Goal: Obtain resource: Download file/media

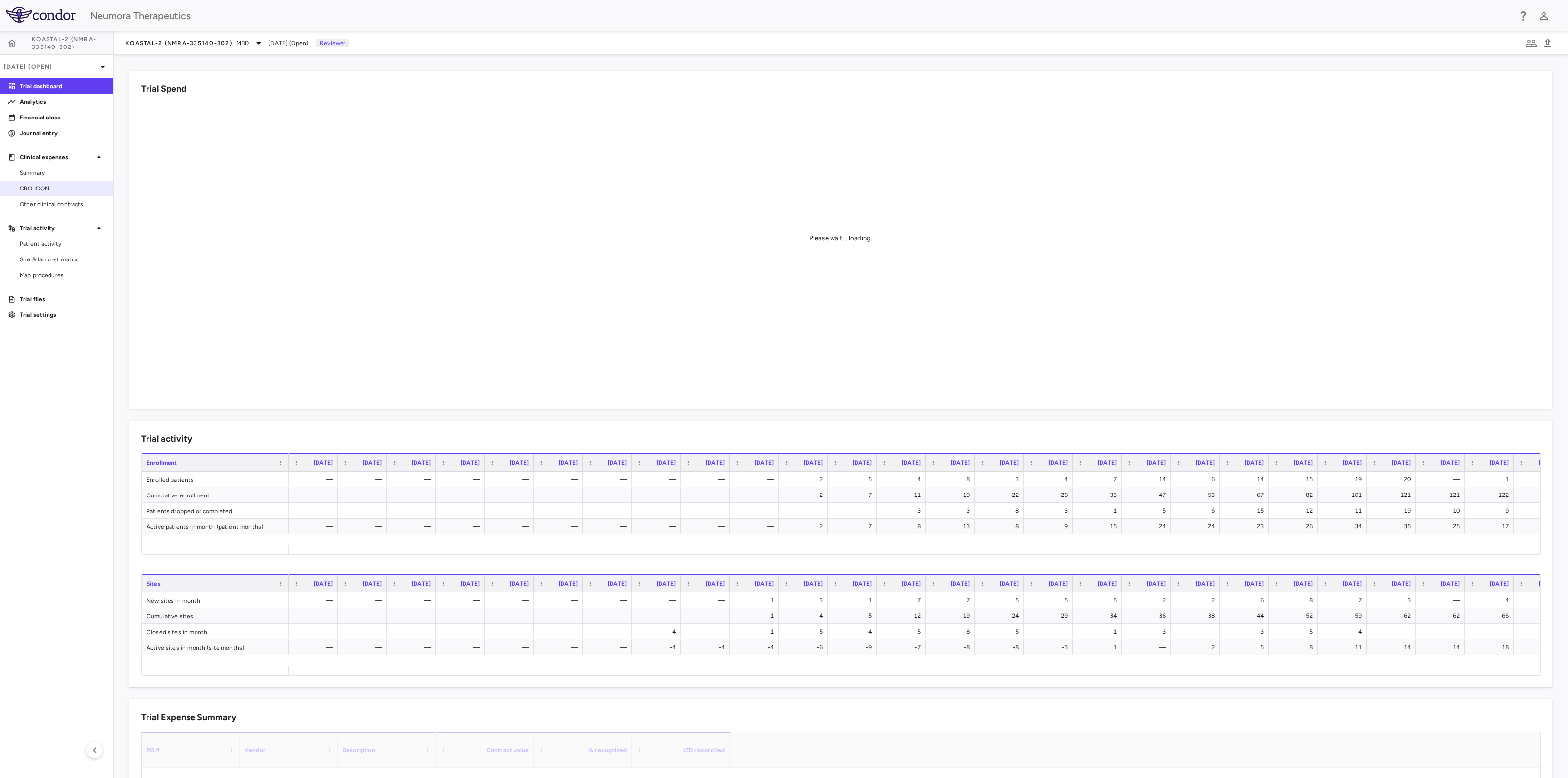
click at [28, 185] on span "CRO ICON" at bounding box center [63, 188] width 85 height 9
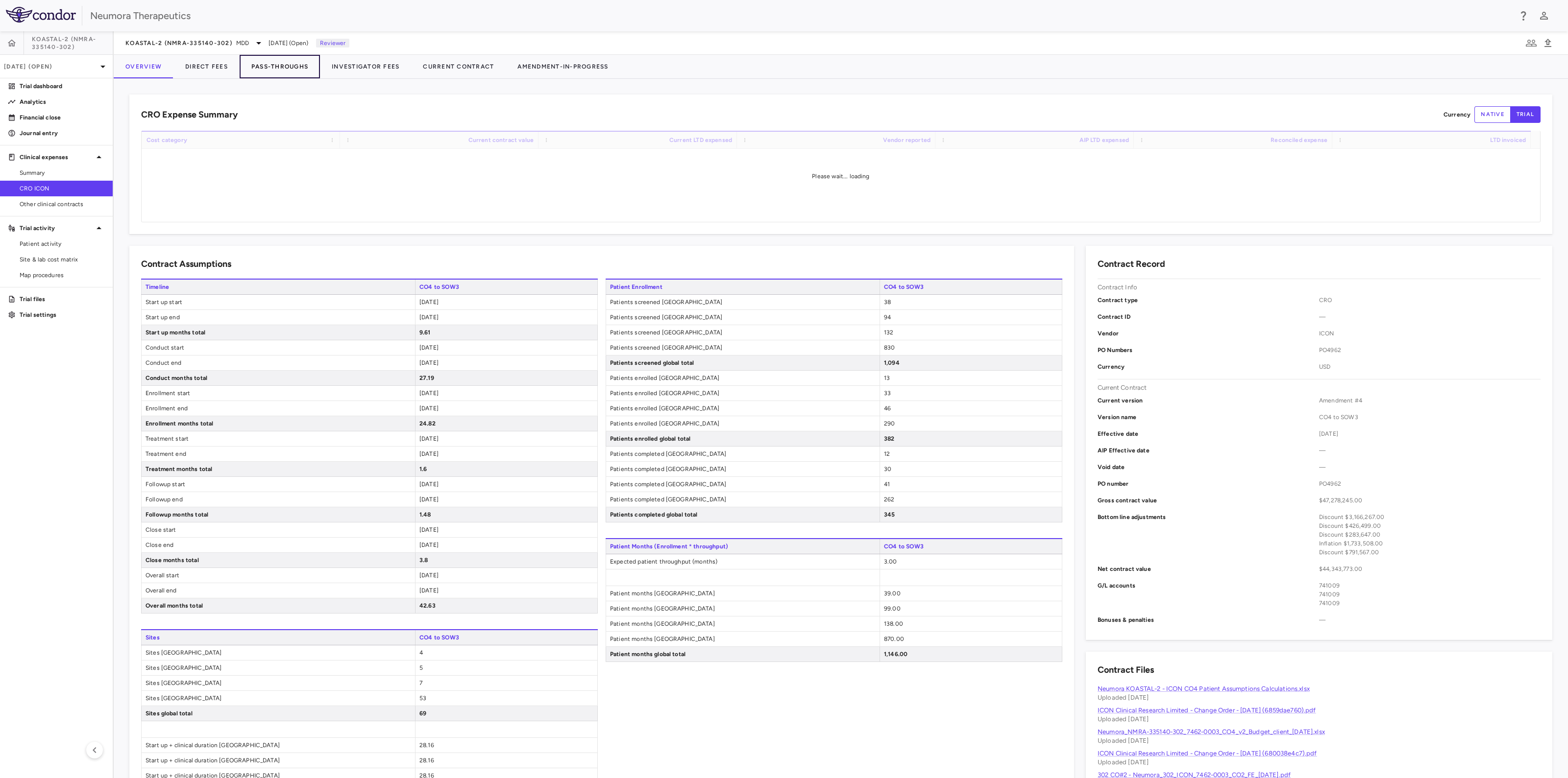
click at [275, 63] on button "Pass-Throughs" at bounding box center [279, 66] width 81 height 24
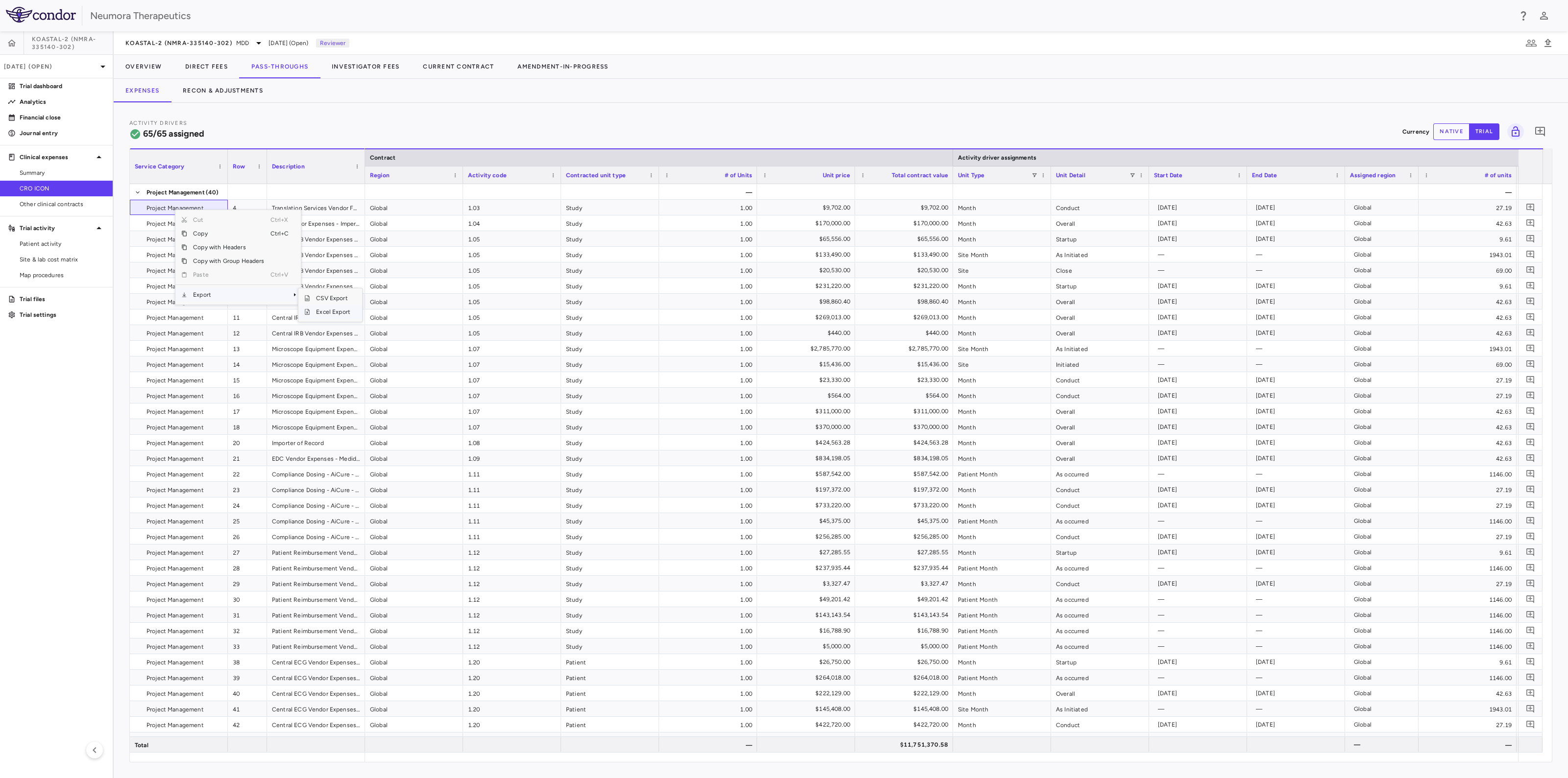
click at [336, 315] on span "Excel Export" at bounding box center [333, 312] width 47 height 13
drag, startPoint x: 351, startPoint y: 65, endPoint x: 335, endPoint y: 71, distance: 17.1
click at [352, 65] on button "Investigator Fees" at bounding box center [365, 66] width 91 height 24
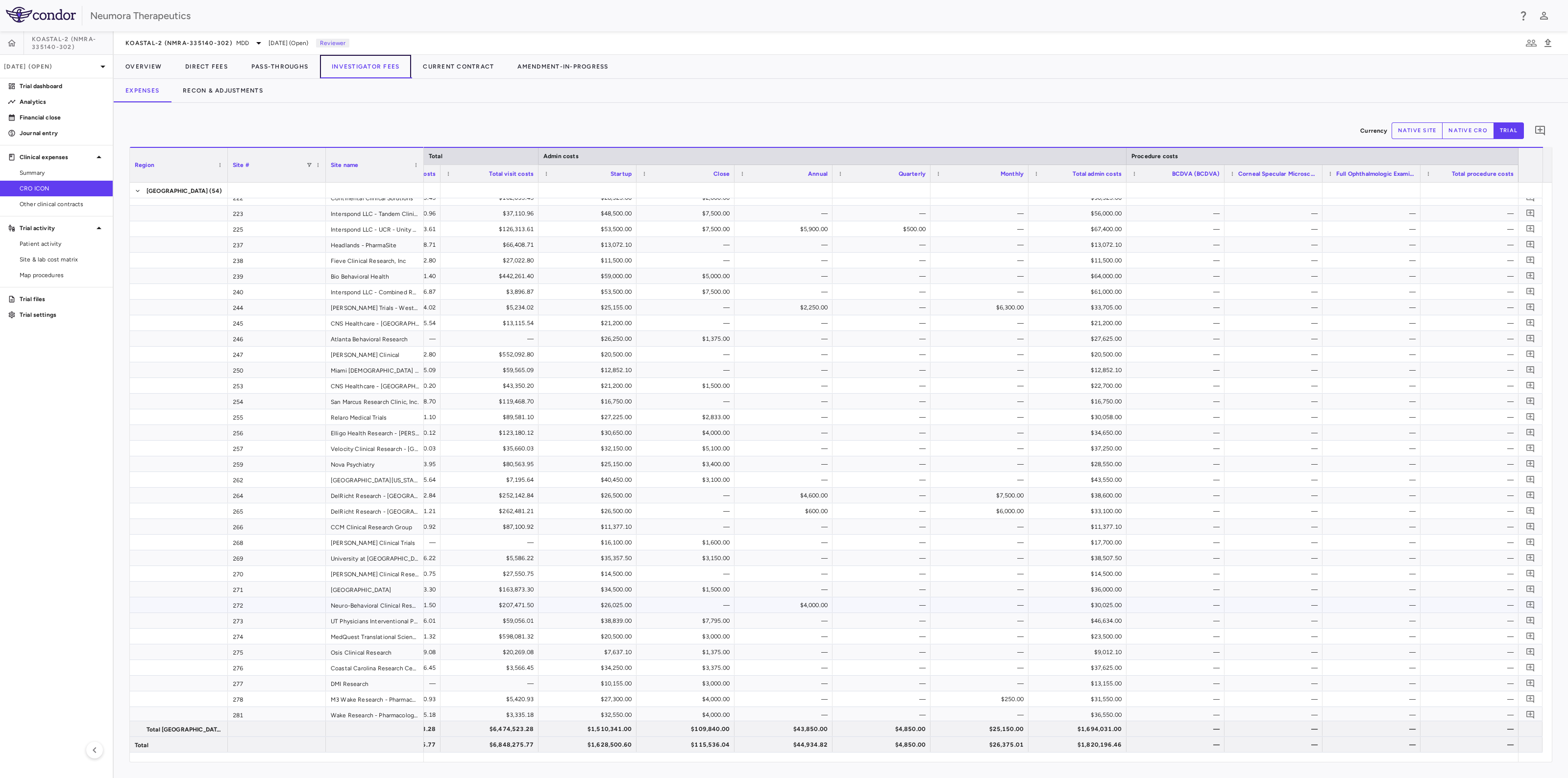
scroll to position [122, 0]
click at [210, 89] on button "Recon & Adjustments" at bounding box center [222, 90] width 103 height 24
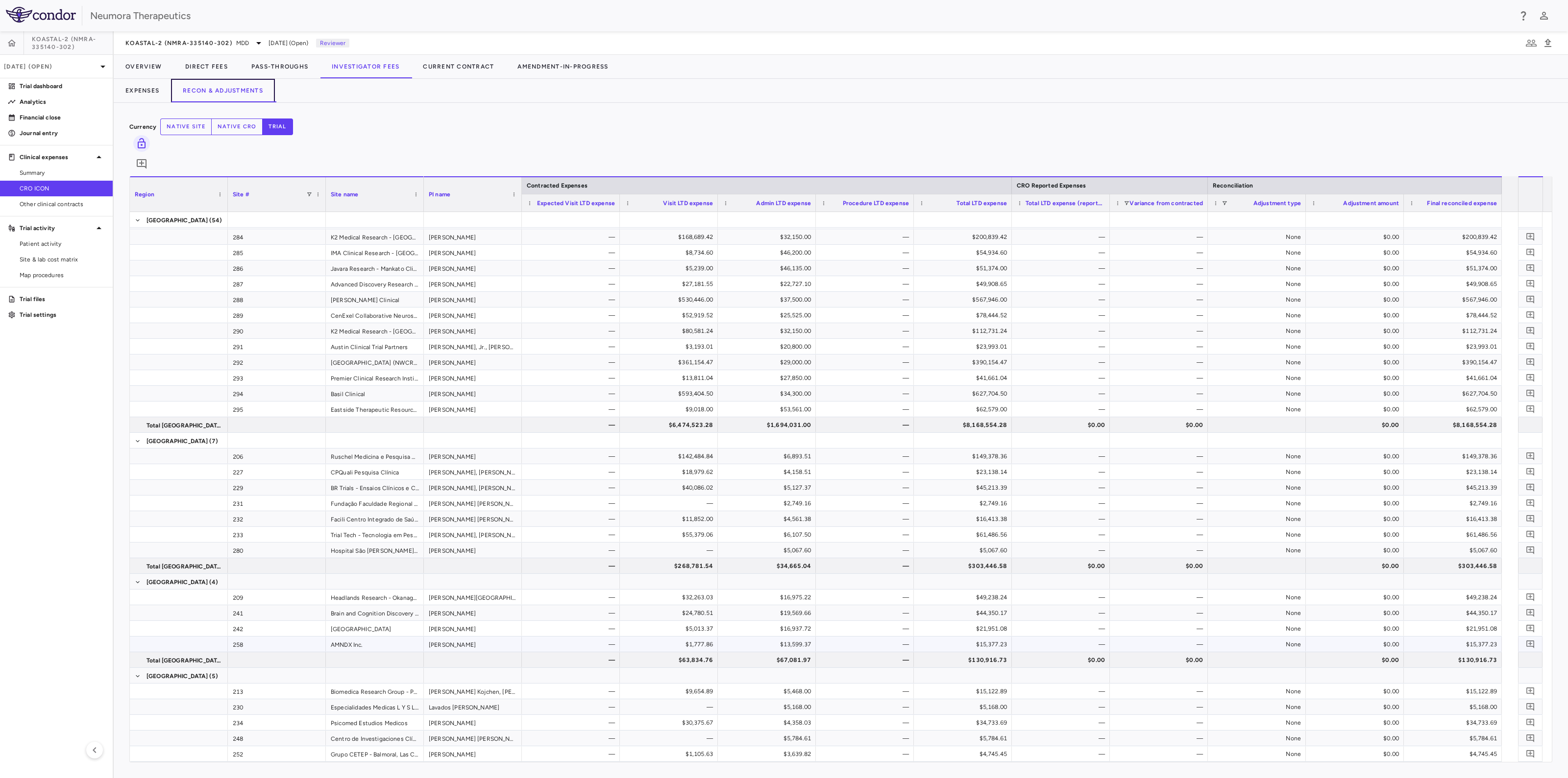
scroll to position [709, 0]
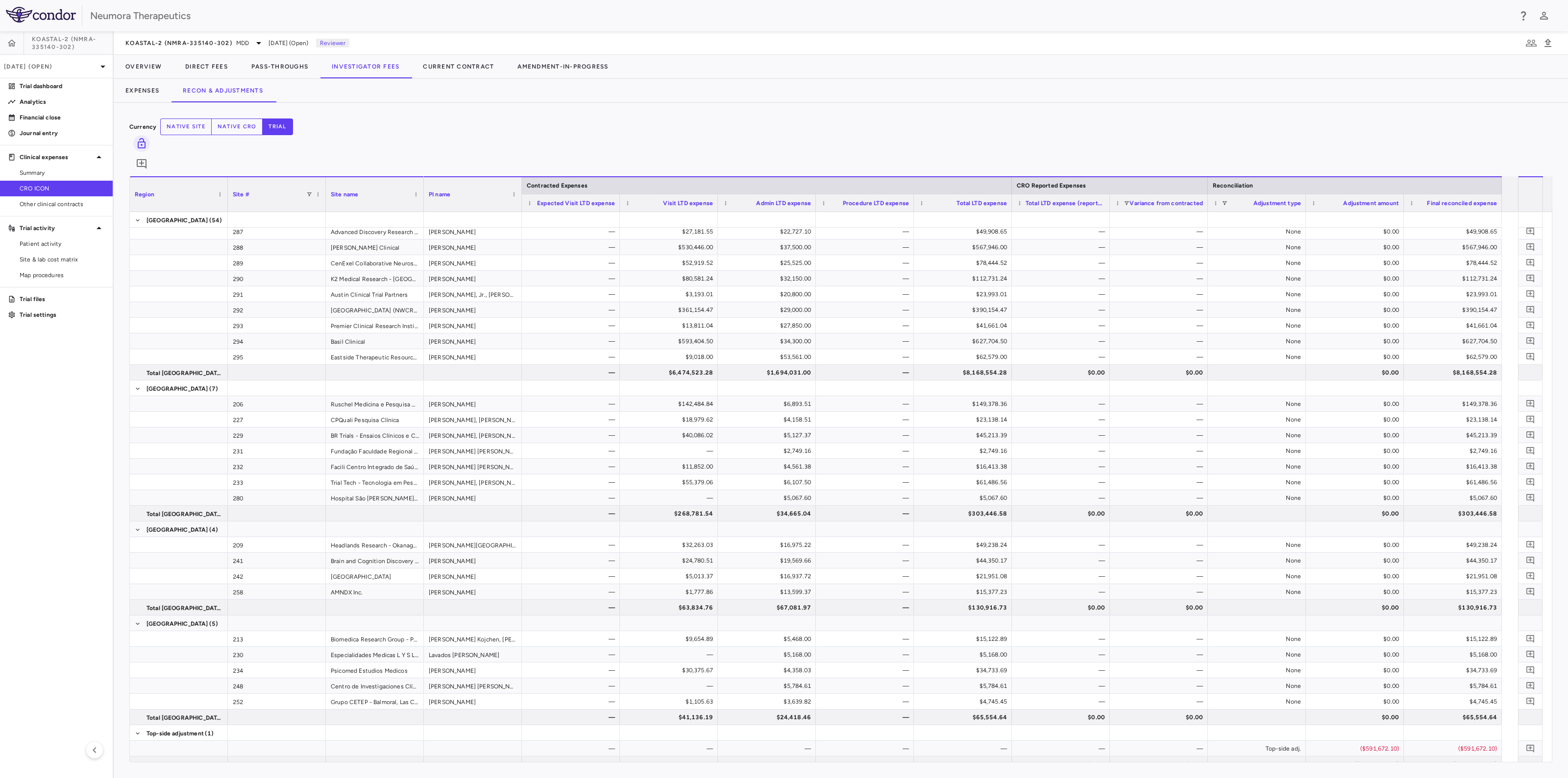
drag, startPoint x: 200, startPoint y: 93, endPoint x: 496, endPoint y: 84, distance: 296.1
click at [496, 84] on div "Expenses Recon & Adjustments" at bounding box center [841, 90] width 1454 height 24
click at [397, 325] on span "Excel Export" at bounding box center [413, 332] width 47 height 13
click at [41, 244] on span "Patient activity" at bounding box center [63, 243] width 85 height 9
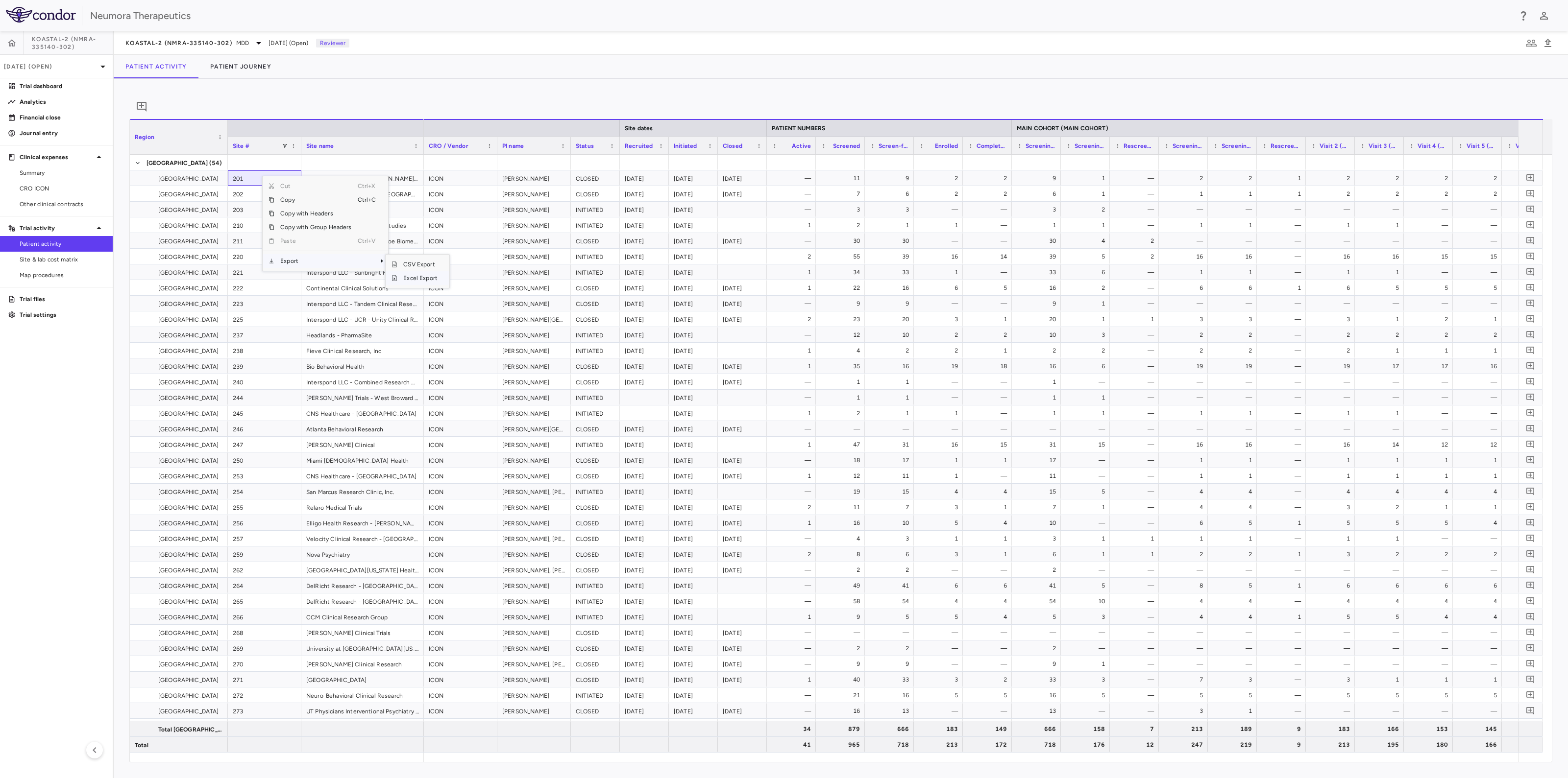
click at [432, 285] on span "Excel Export" at bounding box center [420, 278] width 47 height 13
click at [77, 69] on p "Aug 2025 (Open)" at bounding box center [50, 66] width 93 height 9
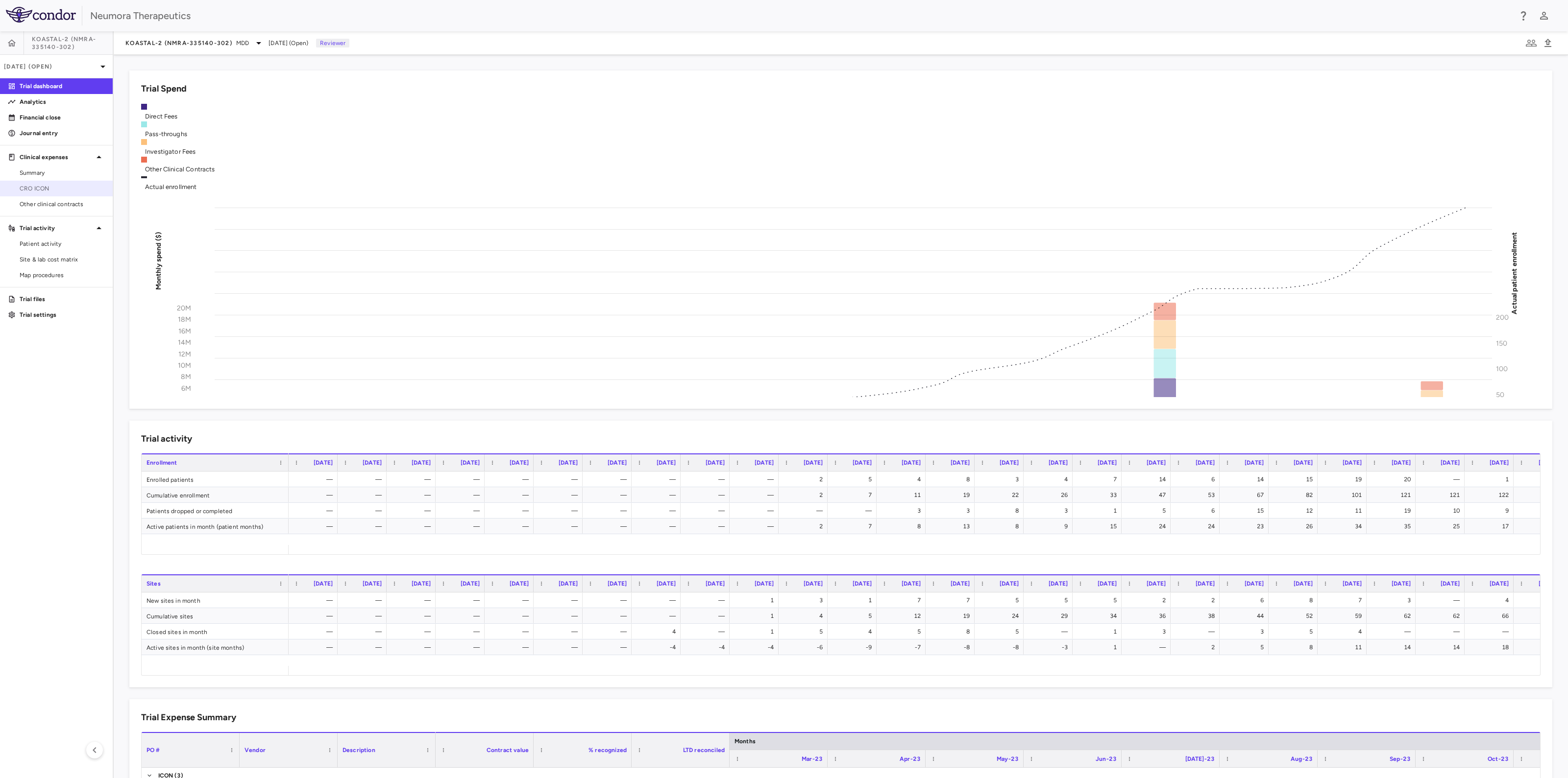
click at [51, 189] on span "CRO ICON" at bounding box center [63, 188] width 85 height 9
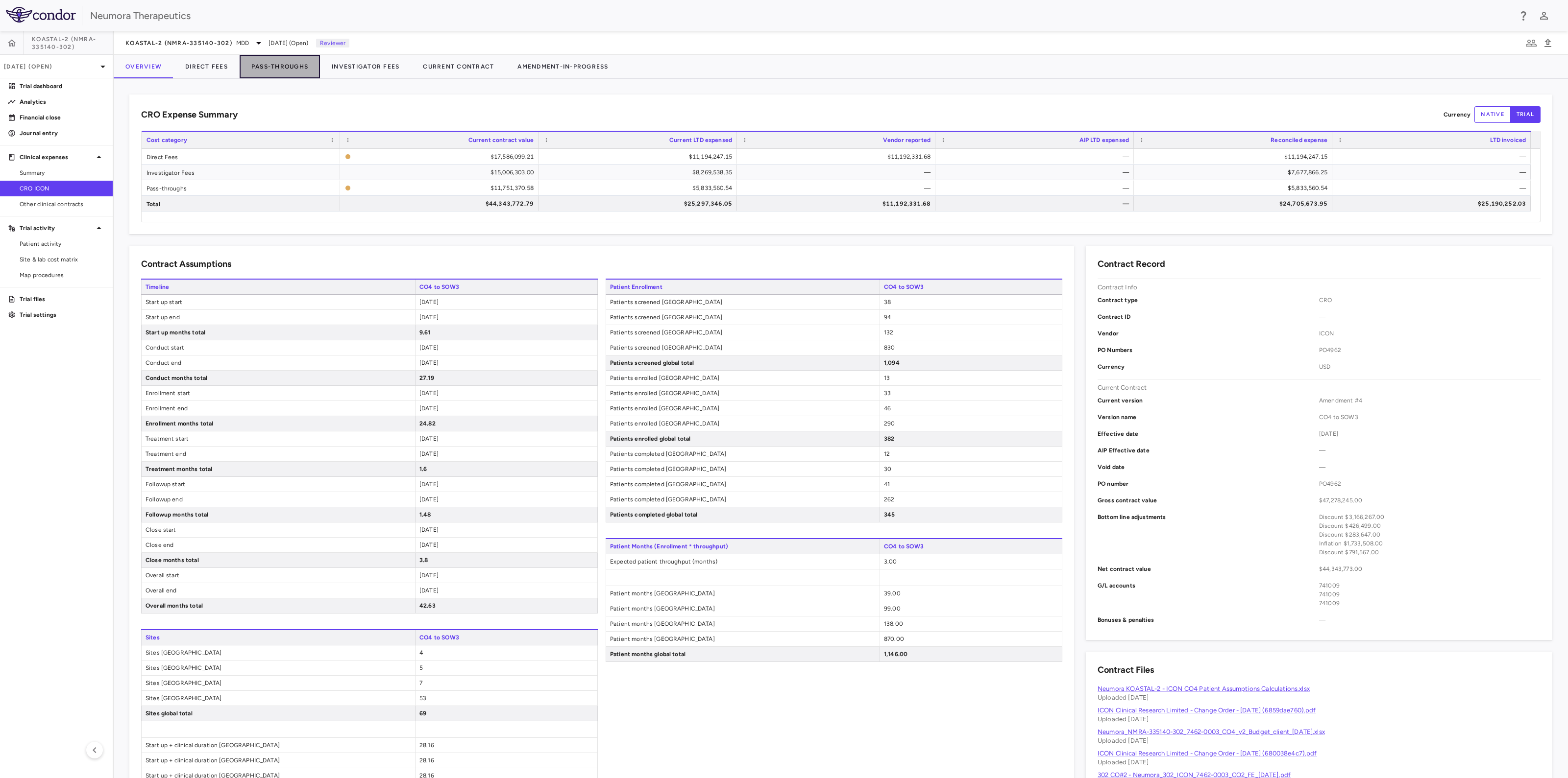
click at [269, 62] on button "Pass-Throughs" at bounding box center [279, 66] width 81 height 24
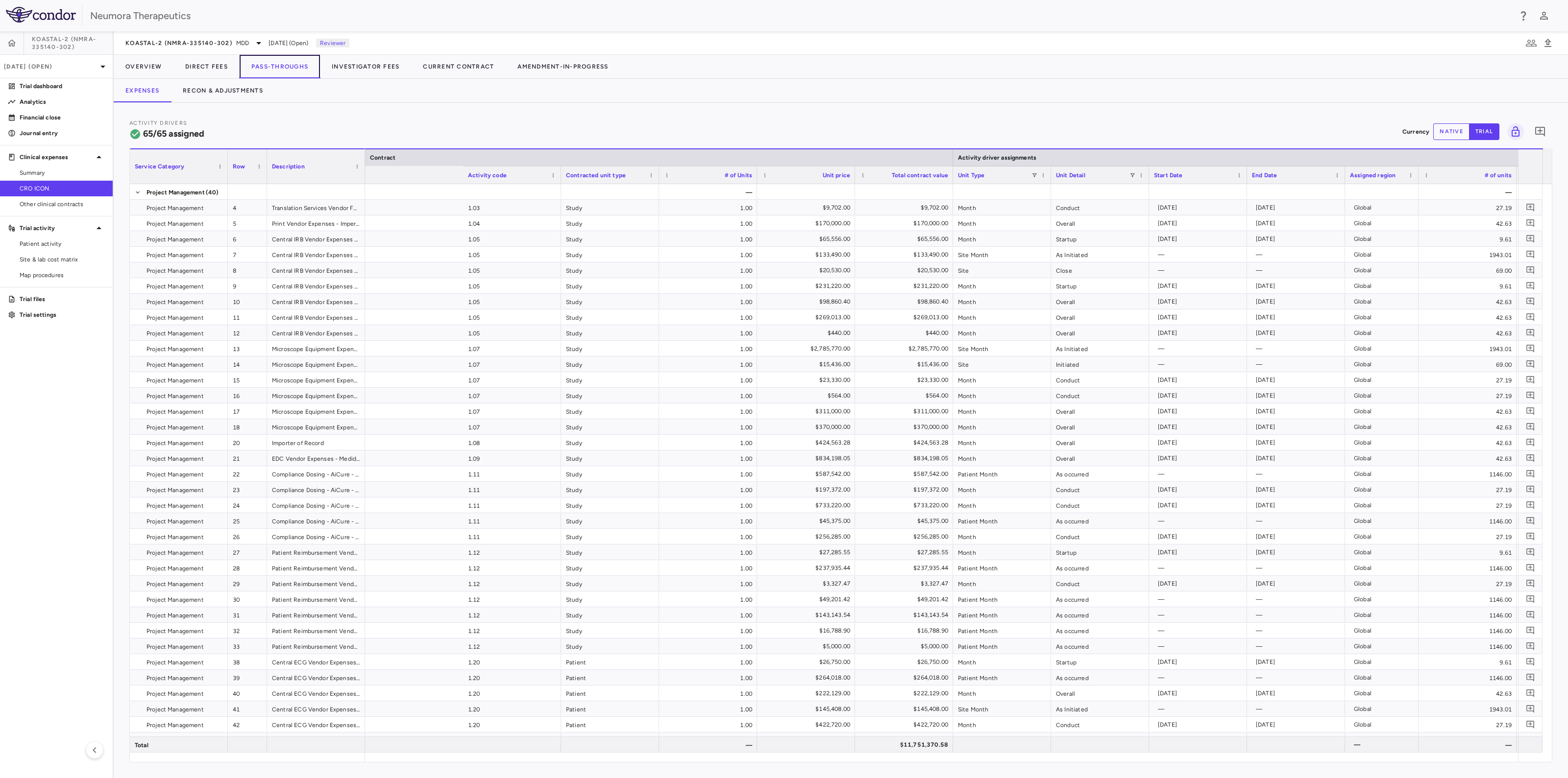
scroll to position [0, 1009]
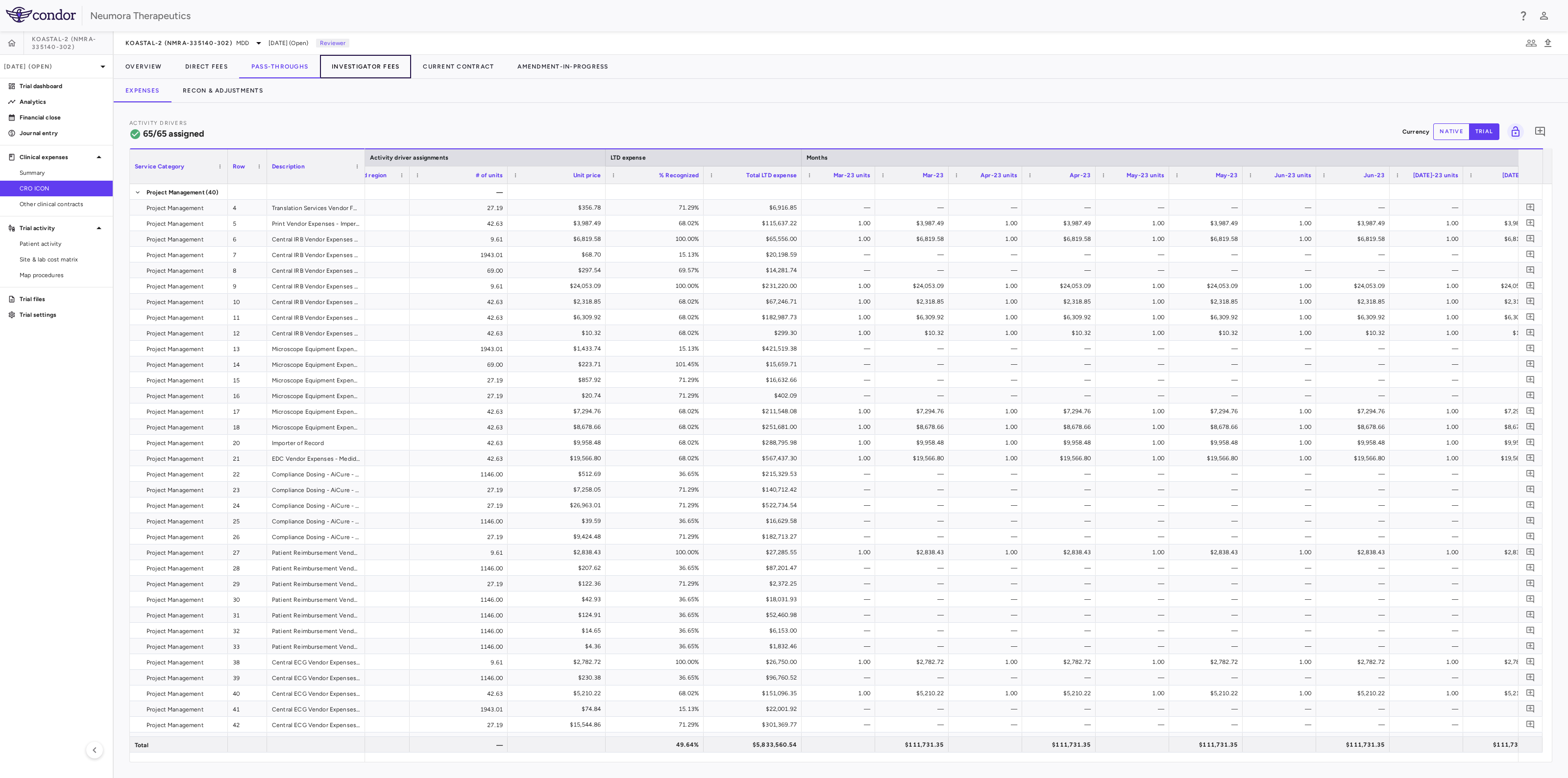
click at [376, 67] on button "Investigator Fees" at bounding box center [365, 66] width 91 height 24
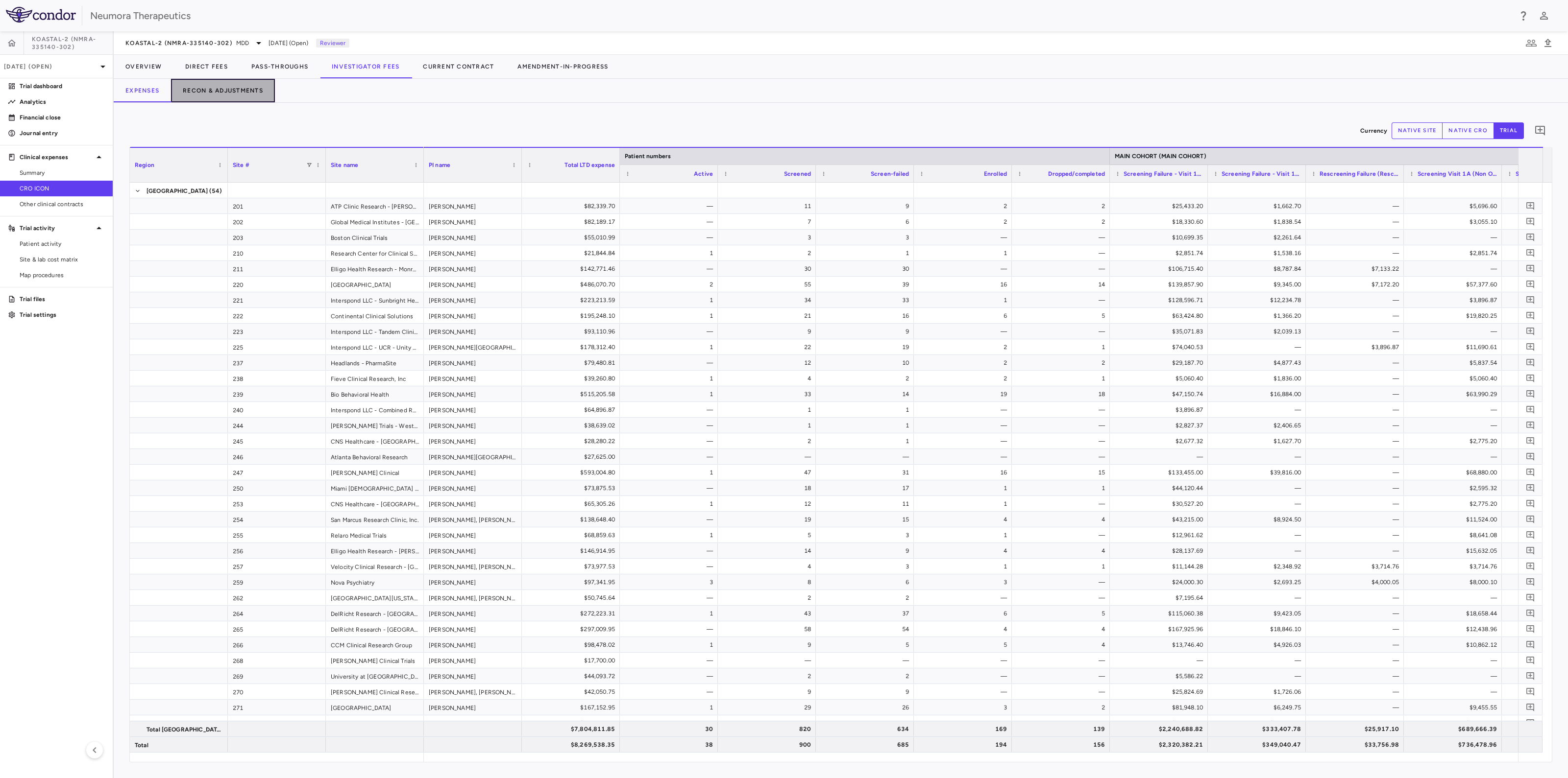
click at [202, 89] on button "Recon & Adjustments" at bounding box center [222, 90] width 103 height 24
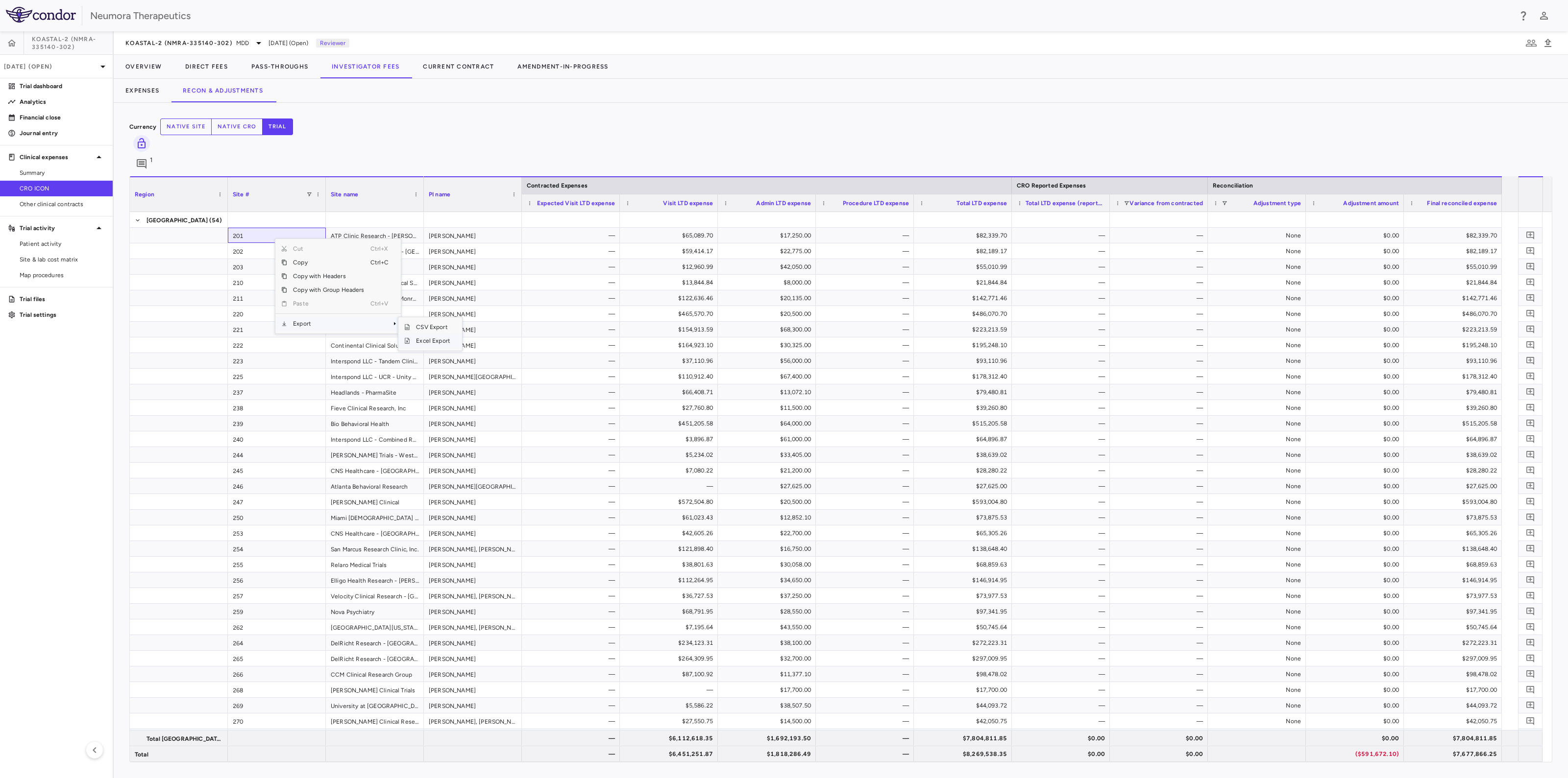
click at [433, 334] on span "Excel Export" at bounding box center [433, 341] width 47 height 13
click at [54, 244] on span "Patient activity" at bounding box center [63, 243] width 85 height 9
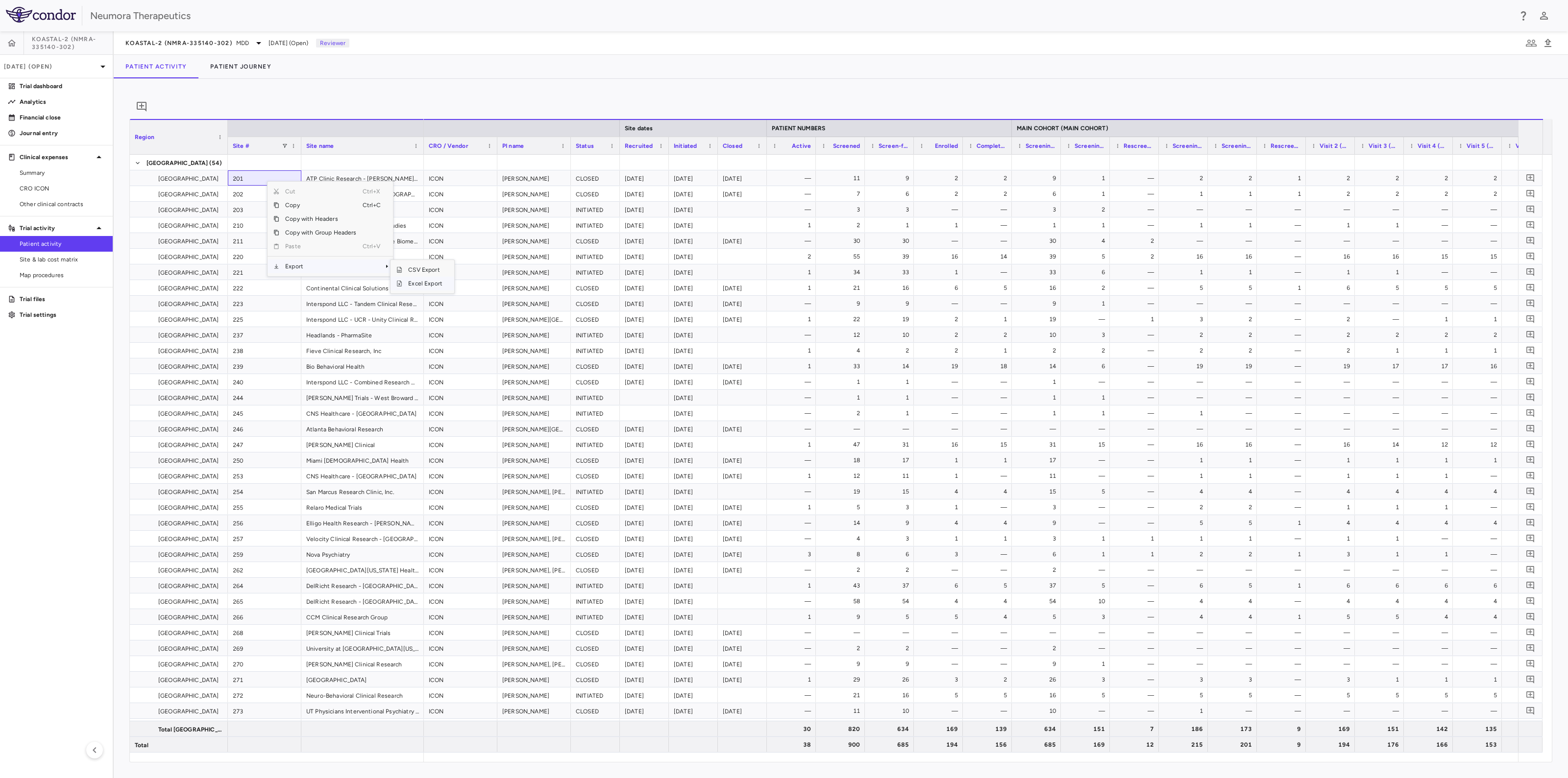
click at [436, 290] on span "Excel Export" at bounding box center [425, 284] width 47 height 13
